Goal: Task Accomplishment & Management: Complete application form

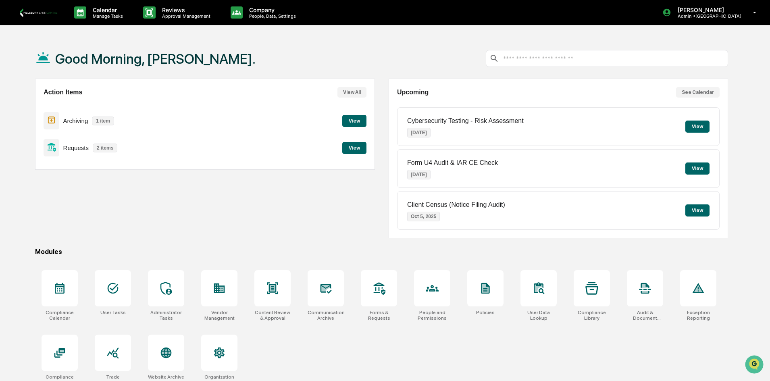
click at [374, 151] on div "Action Items View All Archiving 1 item View Requests 2 items View" at bounding box center [204, 124] width 339 height 91
click at [355, 150] on button "View" at bounding box center [354, 148] width 24 height 12
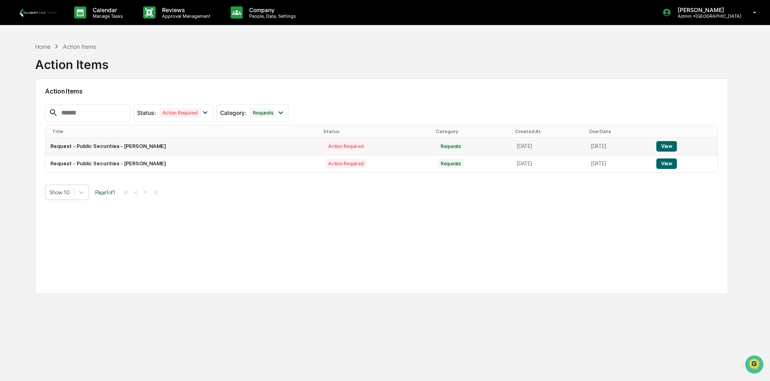
click at [676, 146] on button "View" at bounding box center [666, 146] width 21 height 10
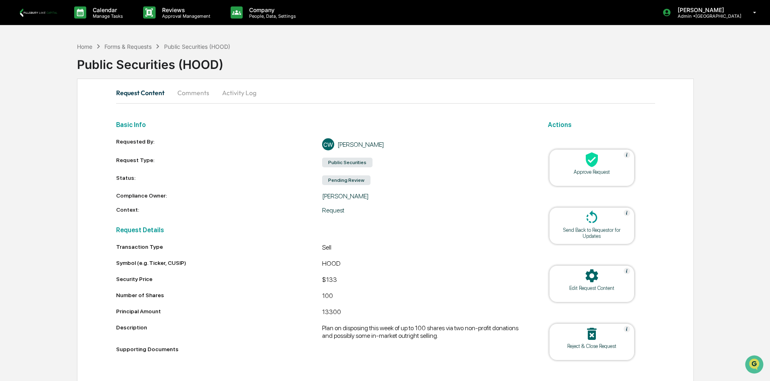
click at [675, 48] on div "Home Forms & Requests Public Securities (HOOD) Public Securities (HOOD)" at bounding box center [423, 58] width 693 height 33
click at [595, 167] on icon at bounding box center [591, 159] width 16 height 16
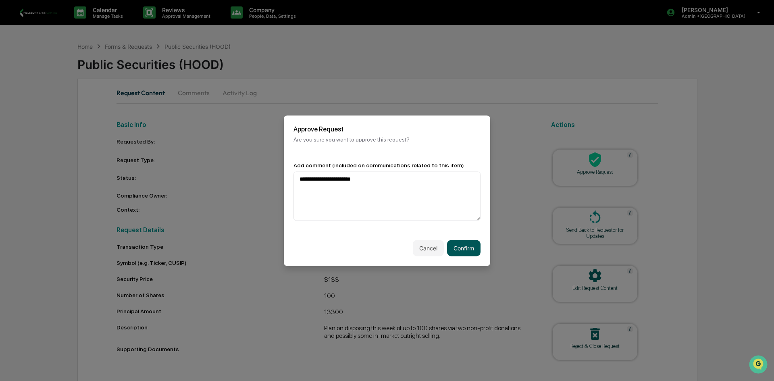
type textarea "**********"
click at [465, 252] on button "Confirm" at bounding box center [463, 248] width 33 height 16
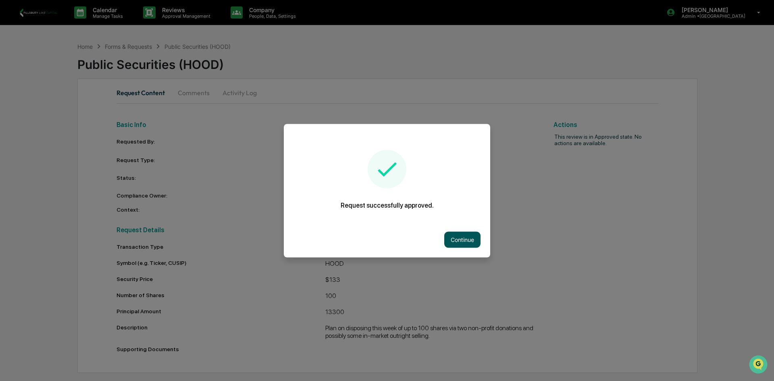
click at [463, 246] on button "Continue" at bounding box center [462, 239] width 36 height 16
